Goal: Task Accomplishment & Management: Manage account settings

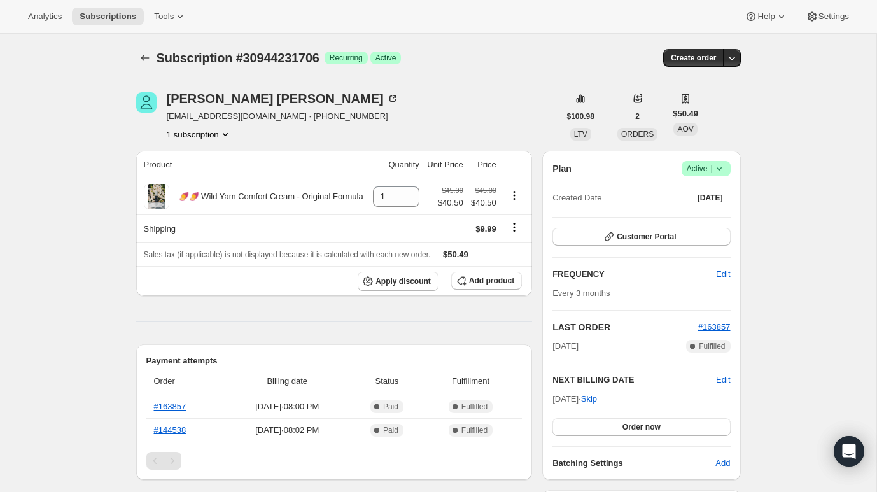
click at [700, 166] on span "Active |" at bounding box center [706, 168] width 39 height 13
click at [708, 218] on span "Cancel subscription" at bounding box center [702, 216] width 72 height 10
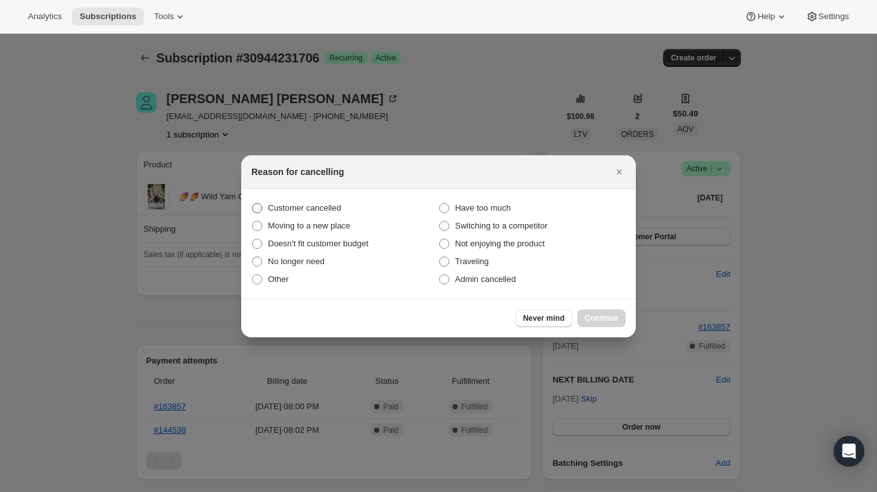
click at [341, 209] on span "Customer cancelled" at bounding box center [304, 208] width 73 height 10
click at [253, 204] on input "Customer cancelled" at bounding box center [252, 203] width 1 height 1
radio input "true"
click at [612, 326] on button "Continue" at bounding box center [601, 318] width 48 height 18
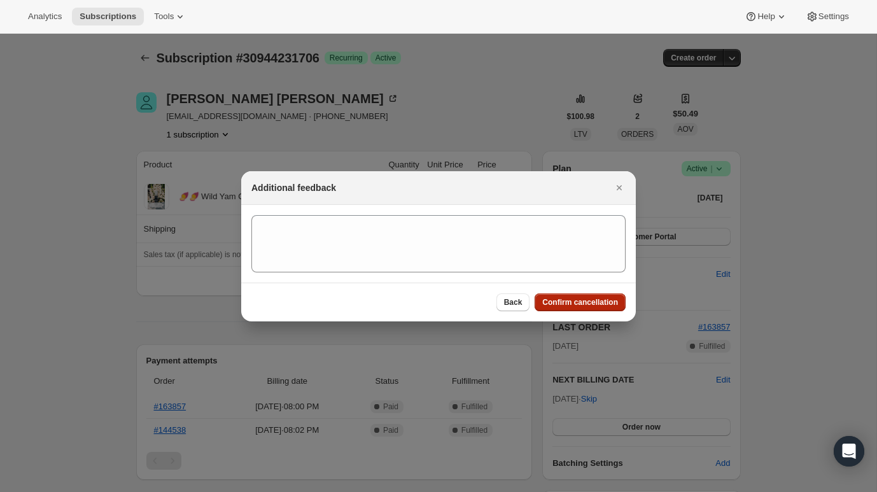
click at [605, 304] on span "Confirm cancellation" at bounding box center [580, 302] width 76 height 10
